Goal: Transaction & Acquisition: Purchase product/service

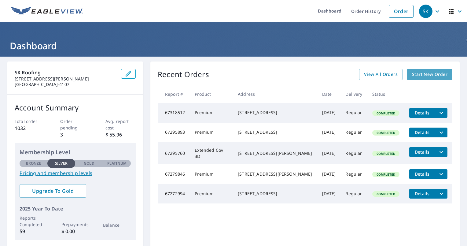
click at [426, 77] on span "Start New Order" at bounding box center [429, 75] width 35 height 8
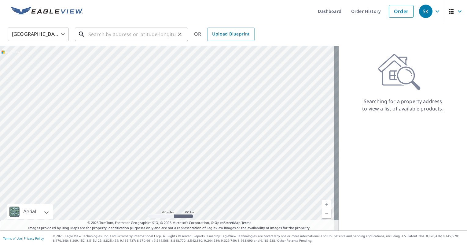
click at [96, 31] on input "text" at bounding box center [131, 34] width 87 height 17
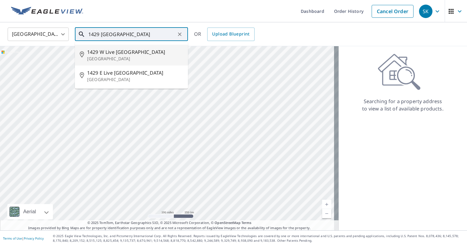
click at [123, 56] on p "[GEOGRAPHIC_DATA]" at bounding box center [135, 59] width 96 height 6
type input "[STREET_ADDRESS]"
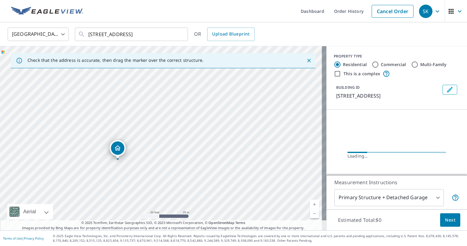
drag, startPoint x: 109, startPoint y: 148, endPoint x: 144, endPoint y: 126, distance: 41.5
click at [144, 126] on div "[STREET_ADDRESS]" at bounding box center [163, 138] width 326 height 184
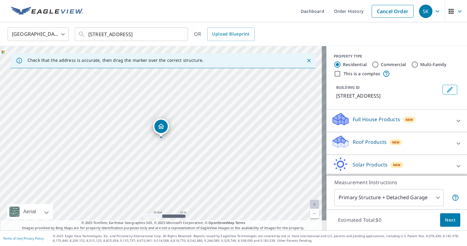
click at [355, 145] on p "Roof Products" at bounding box center [370, 141] width 34 height 7
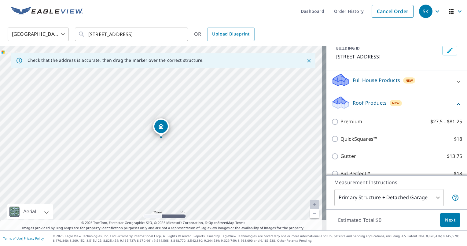
scroll to position [92, 0]
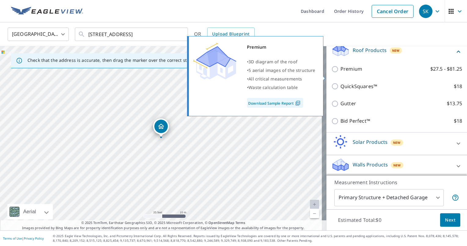
click at [331, 73] on input "Premium $27.5 - $81.25" at bounding box center [335, 68] width 9 height 7
checkbox input "true"
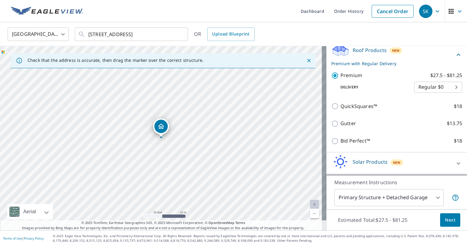
scroll to position [120, 0]
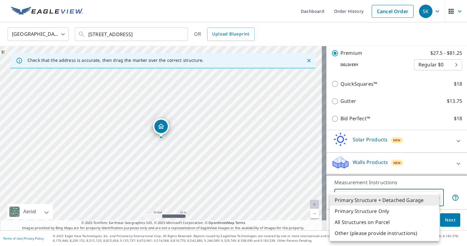
click at [395, 197] on body "SK SK Dashboard Order History Cancel Order SK [GEOGRAPHIC_DATA] [GEOGRAPHIC_DAT…" at bounding box center [233, 123] width 467 height 246
click at [380, 211] on li "Primary Structure Only" at bounding box center [384, 210] width 109 height 11
type input "2"
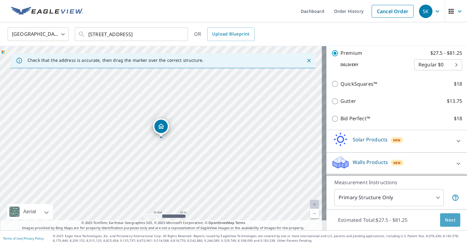
click at [450, 219] on span "Next" at bounding box center [450, 220] width 10 height 8
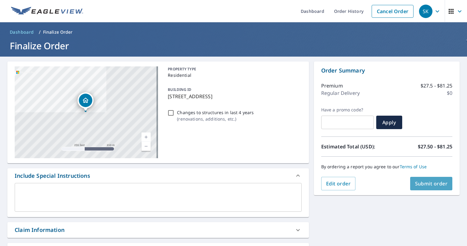
click at [433, 187] on button "Submit order" at bounding box center [431, 183] width 42 height 13
checkbox input "true"
